Goal: Task Accomplishment & Management: Manage account settings

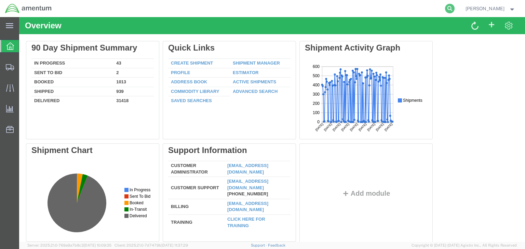
drag, startPoint x: 463, startPoint y: 7, endPoint x: 455, endPoint y: 10, distance: 9.0
click at [454, 7] on icon at bounding box center [450, 9] width 10 height 10
click at [331, 10] on input "search" at bounding box center [341, 8] width 208 height 16
paste input "57126401"
type input "57126401"
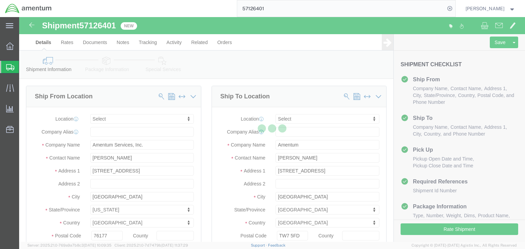
select select
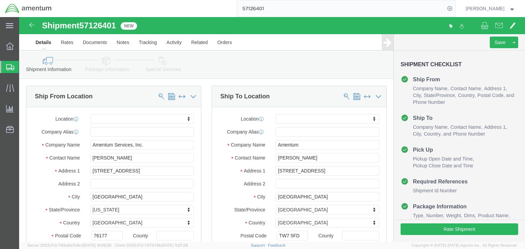
click icon
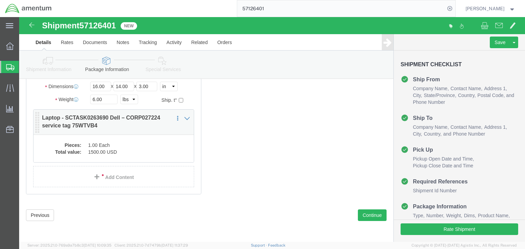
scroll to position [87, 0]
click dd "1.00 Each"
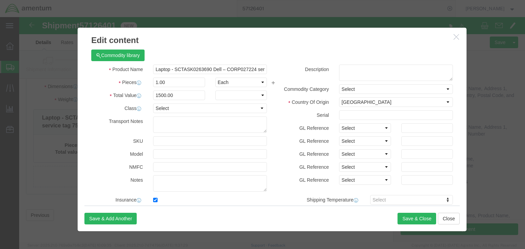
checkbox input "true"
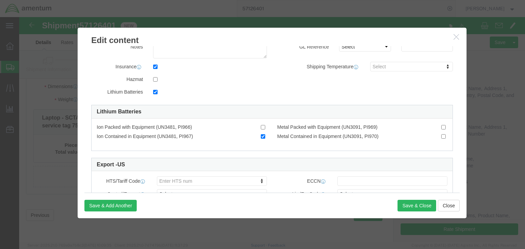
scroll to position [164, 0]
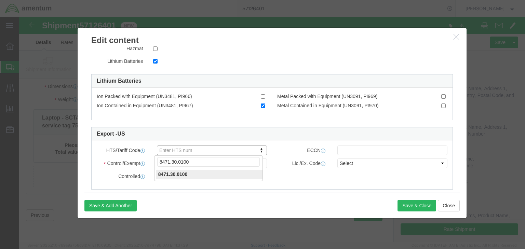
click input "8471.30.0100"
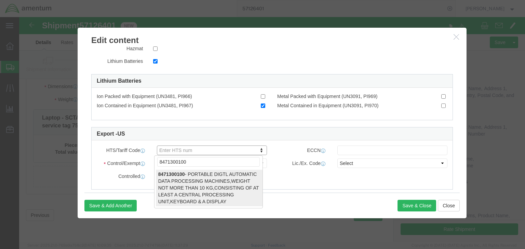
type input "8471300100"
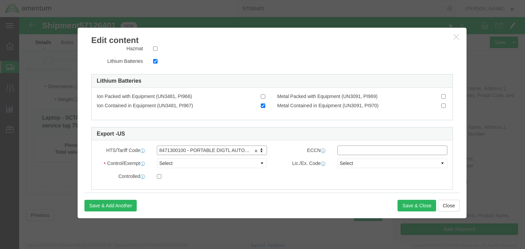
click input "text"
type input "5A992.c"
click div "HTS/Tariff Code 8471300100 - PORTABLE DIGTL AUTOMATIC DATA PROCESSING MACHINES,…"
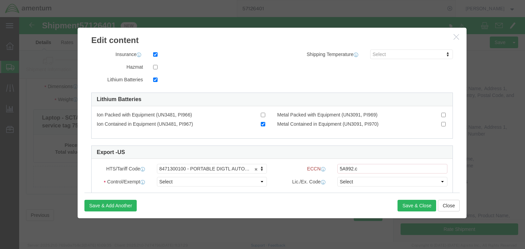
scroll to position [182, 0]
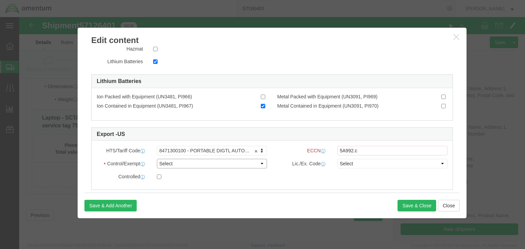
click select "Select ATF BIS DEA EPA FDA FTR ITAR OFAC Other (OPA)"
select select "BIS"
click select "Select ATF BIS DEA EPA FDA FTR ITAR OFAC Other (OPA)"
click select "Select AGR-Agricultural APP-Computers APR-Additional Permissive Exports AVS-Air…"
select select "NLR"
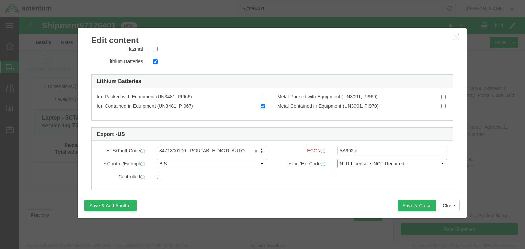
click select "Select AGR-Agricultural APP-Computers APR-Additional Permissive Exports AVS-Air…"
click button "Save & Close"
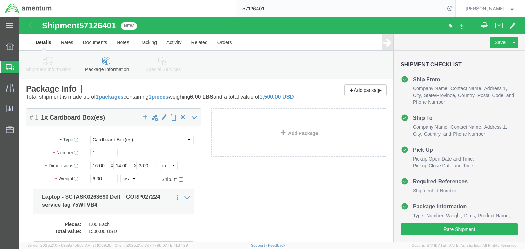
scroll to position [0, 0]
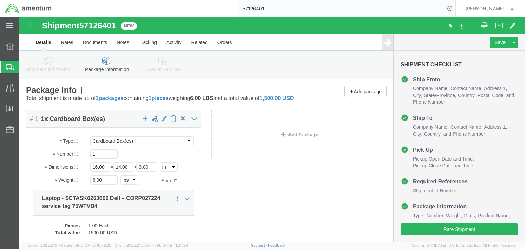
click link "Special Services"
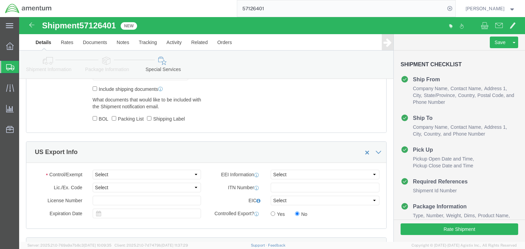
scroll to position [492, 0]
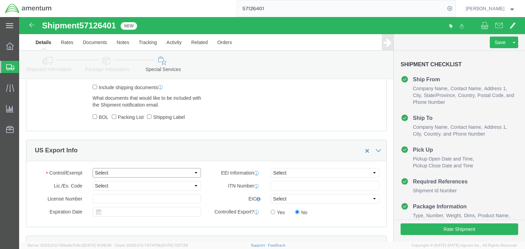
click select "Select ATF BIS DEA EPA FDA FTR ITAR OFAC Other (OPA)"
select select "FTR"
click select "Select ATF BIS DEA EPA FDA FTR ITAR OFAC Other (OPA)"
click select "Select 30.2(d)(2) 30.36 30.37(a) 30.37(f) 30.37(g) 30.37(h) 30.37(i) 30.37(j) 3…"
select select "30.37(a)"
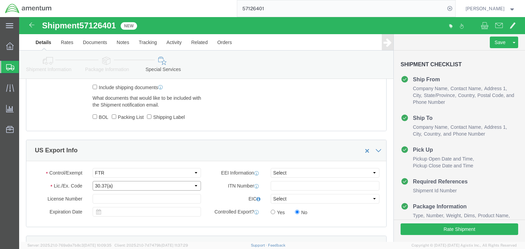
click select "Select 30.2(d)(2) 30.36 30.37(a) 30.37(f) 30.37(g) 30.37(h) 30.37(i) 30.37(j) 3…"
click select "Select AES-Direct EEI Carrier File EEI EEI Exempt"
select select "EXEM"
click select "Select AES-Direct EEI Carrier File EEI EEI Exempt"
click icon
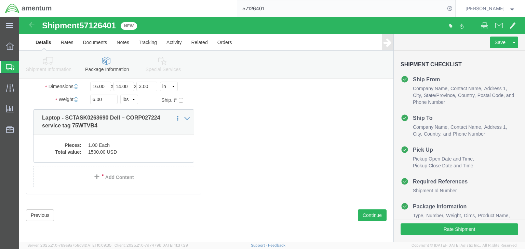
scroll to position [87, 0]
click div "Shipment Information Package Information Special Services"
click icon
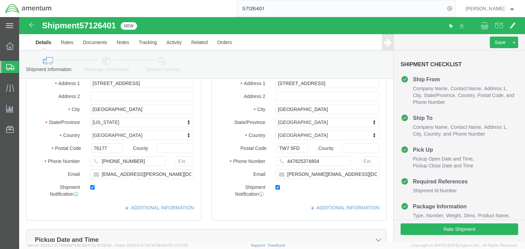
scroll to position [367, 0]
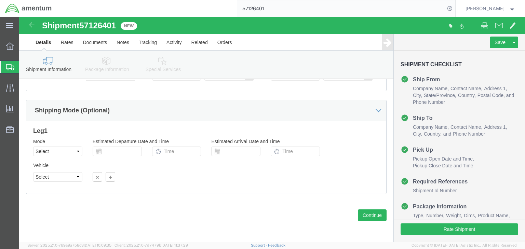
click at [6, 69] on icon at bounding box center [10, 67] width 8 height 6
